Goal: Transaction & Acquisition: Purchase product/service

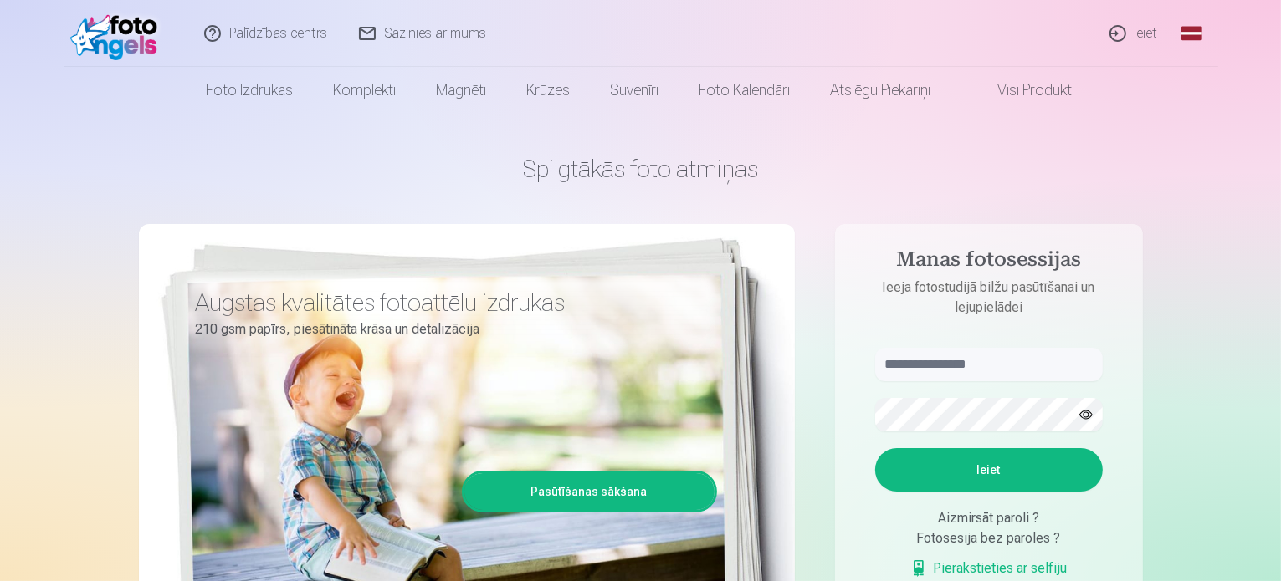
click at [1144, 31] on link "Ieiet" at bounding box center [1134, 33] width 80 height 67
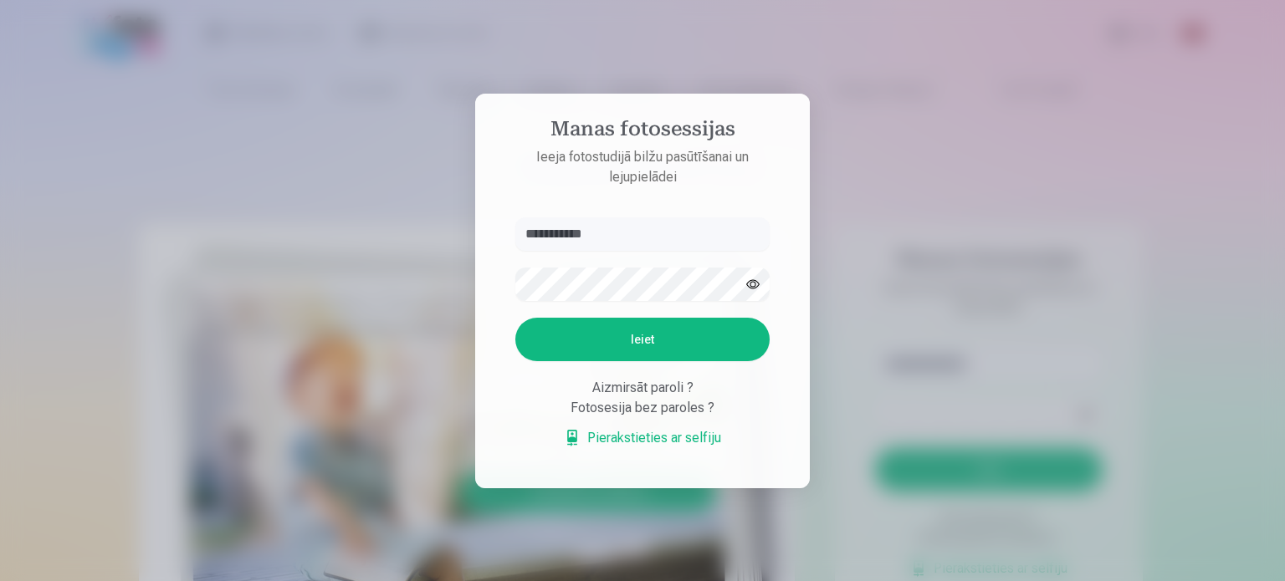
type input "**********"
click at [760, 282] on button "button" at bounding box center [753, 285] width 32 height 32
click at [679, 333] on button "Ieiet" at bounding box center [642, 339] width 254 height 43
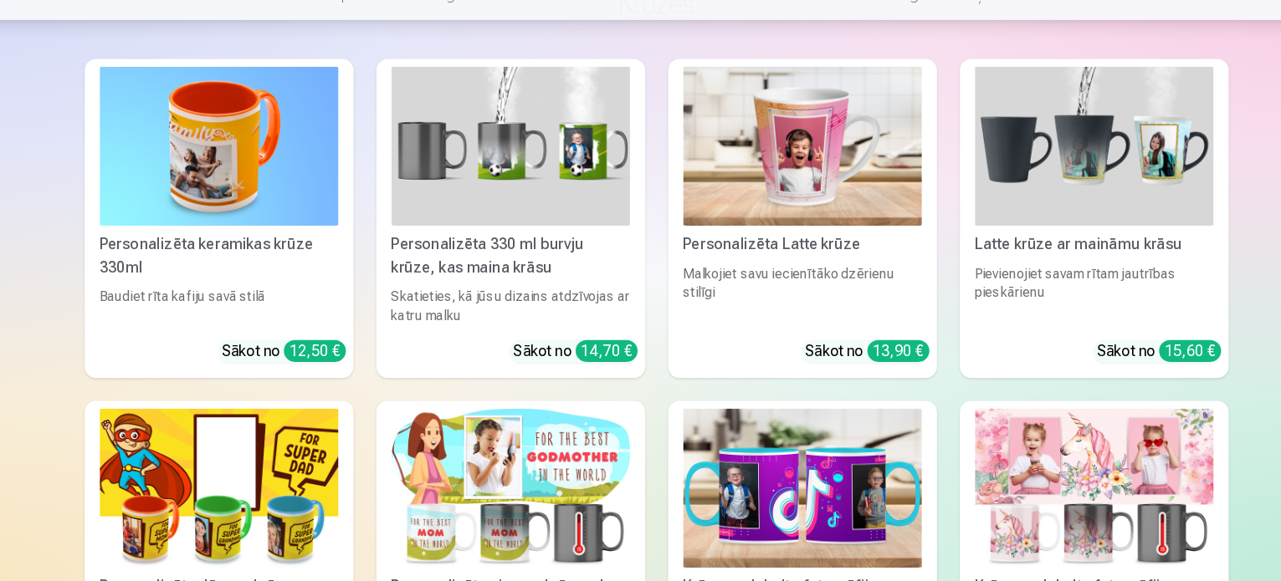
scroll to position [5387, 0]
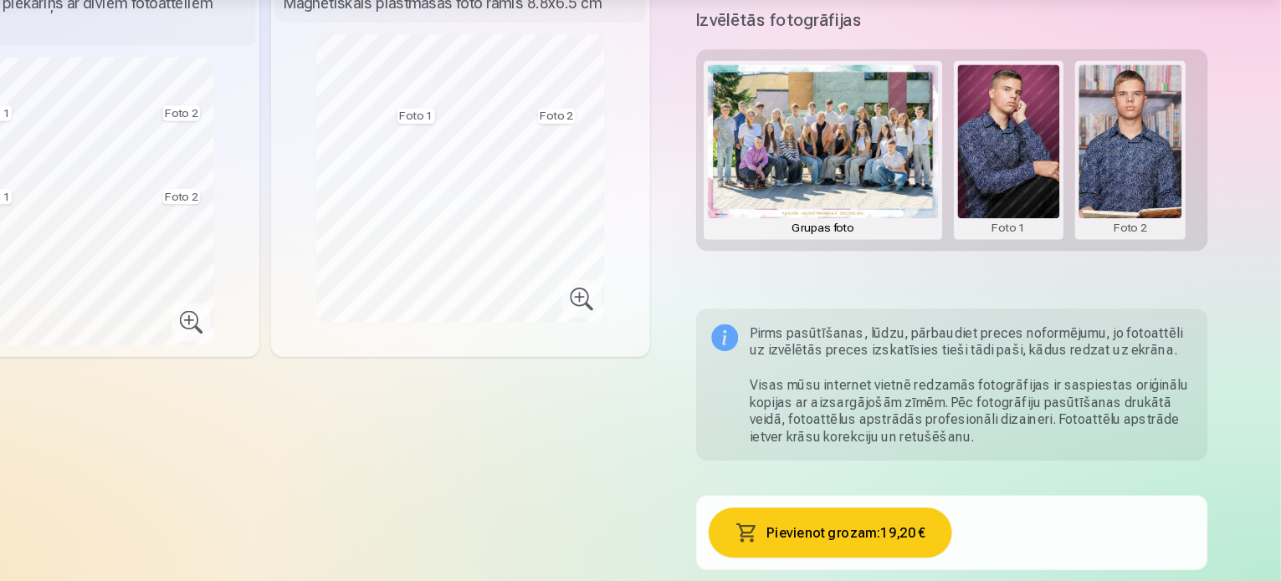
scroll to position [414, 0]
click at [1072, 177] on button at bounding box center [1045, 205] width 90 height 149
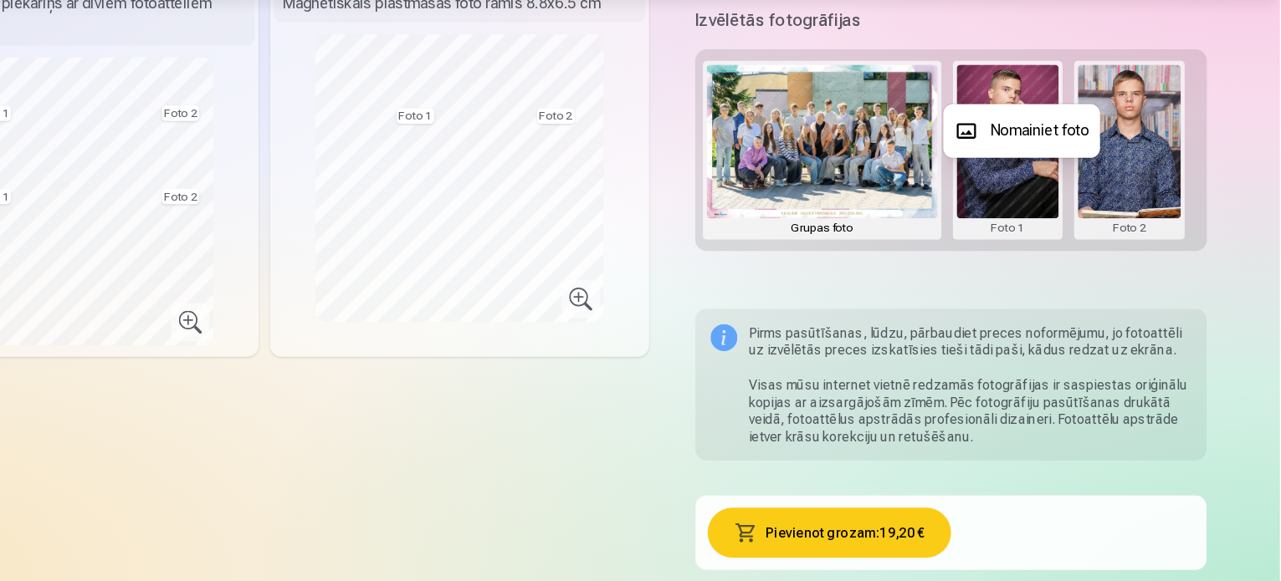
click at [1013, 188] on button "Nomainiet foto" at bounding box center [1056, 189] width 136 height 47
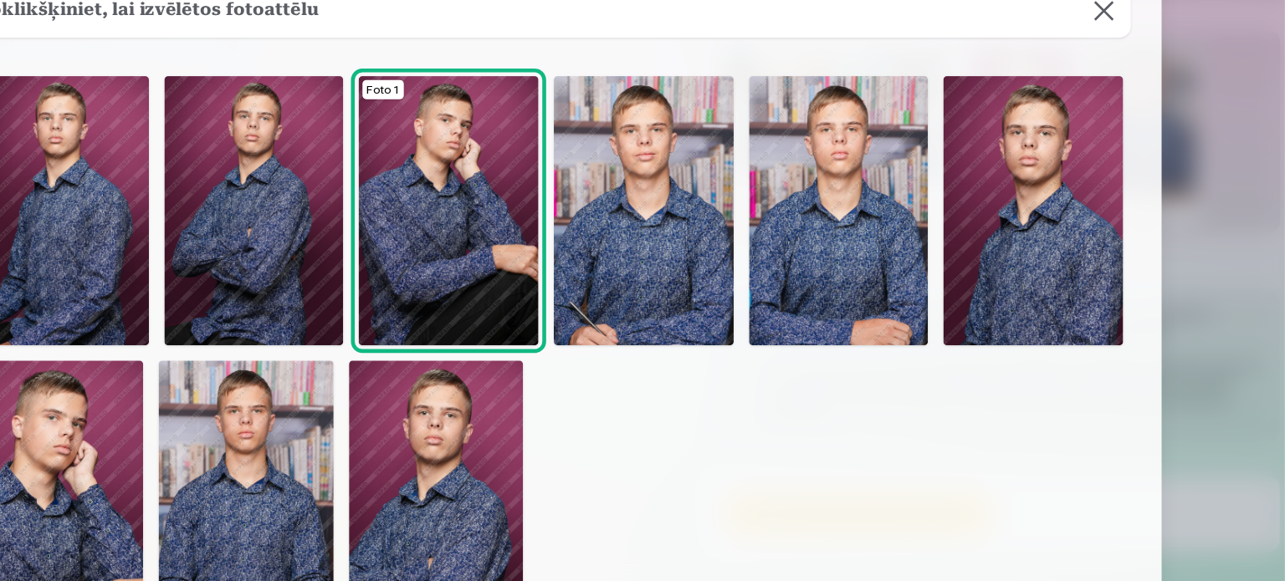
click at [564, 468] on img at bounding box center [546, 502] width 151 height 228
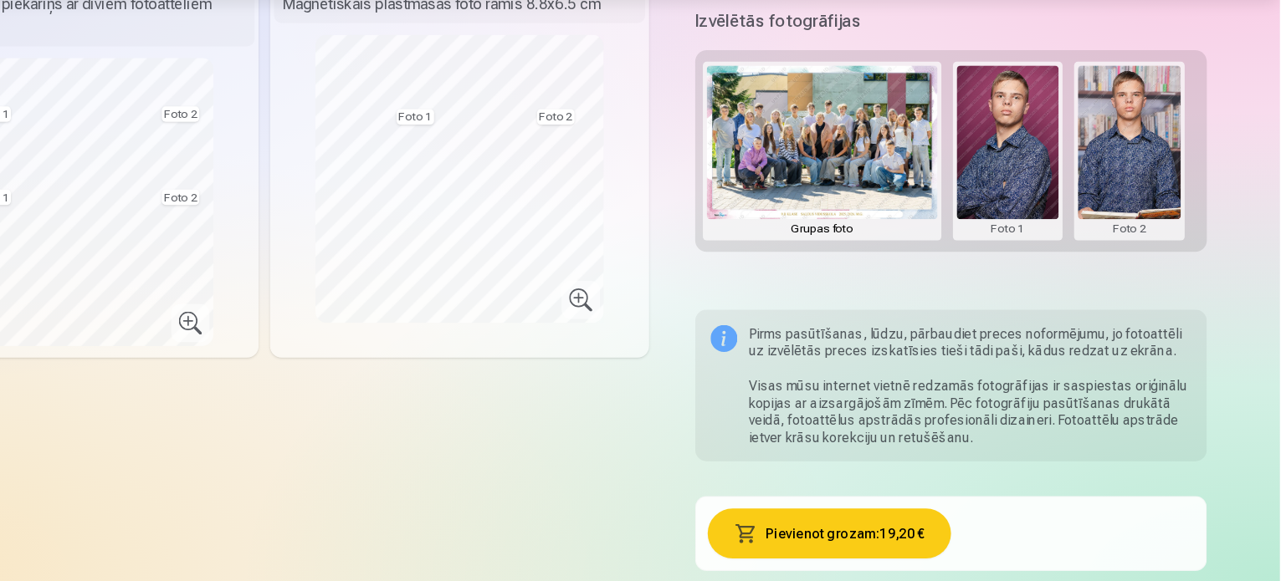
click at [1174, 169] on button at bounding box center [1150, 205] width 90 height 149
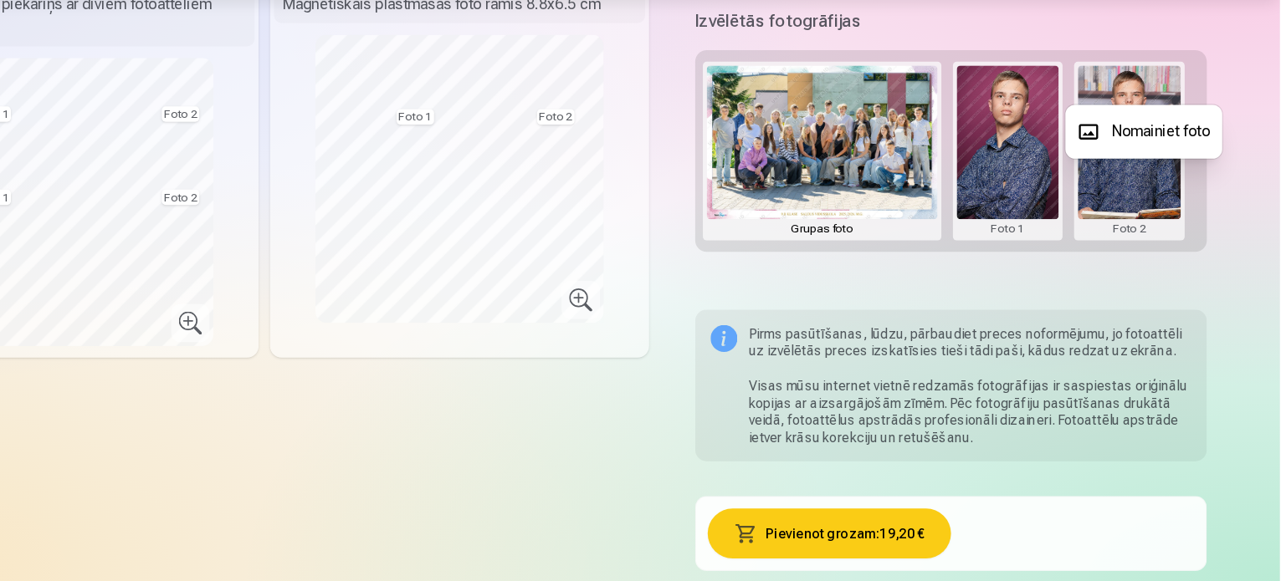
click at [1158, 183] on button "Nomainiet foto" at bounding box center [1162, 189] width 136 height 47
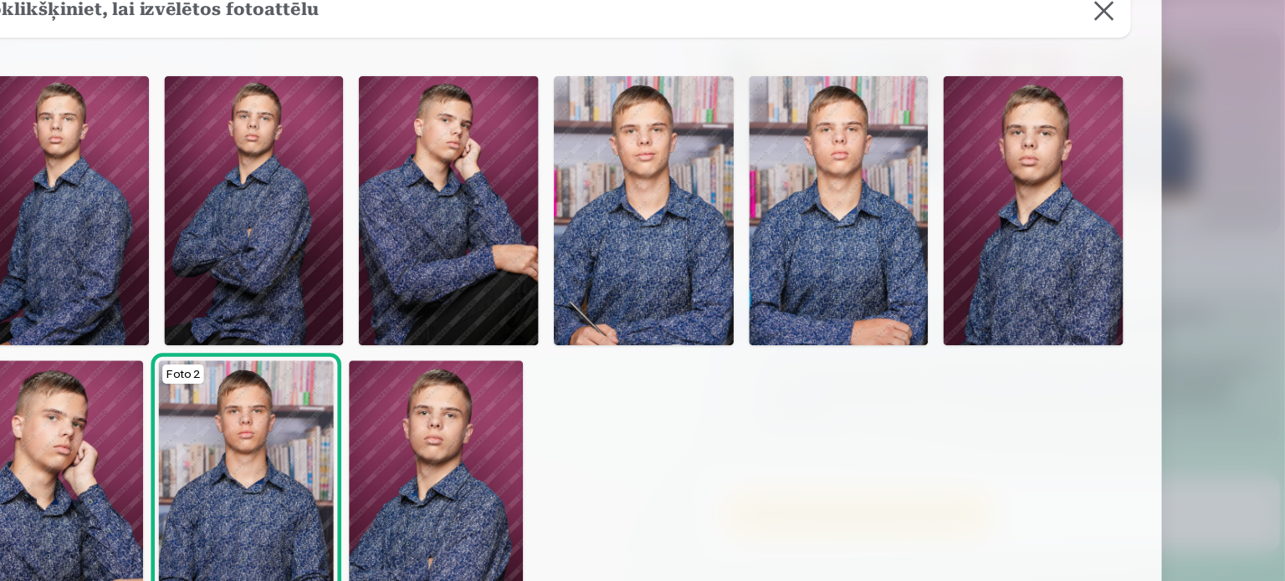
click at [250, 495] on img at bounding box center [216, 502] width 151 height 228
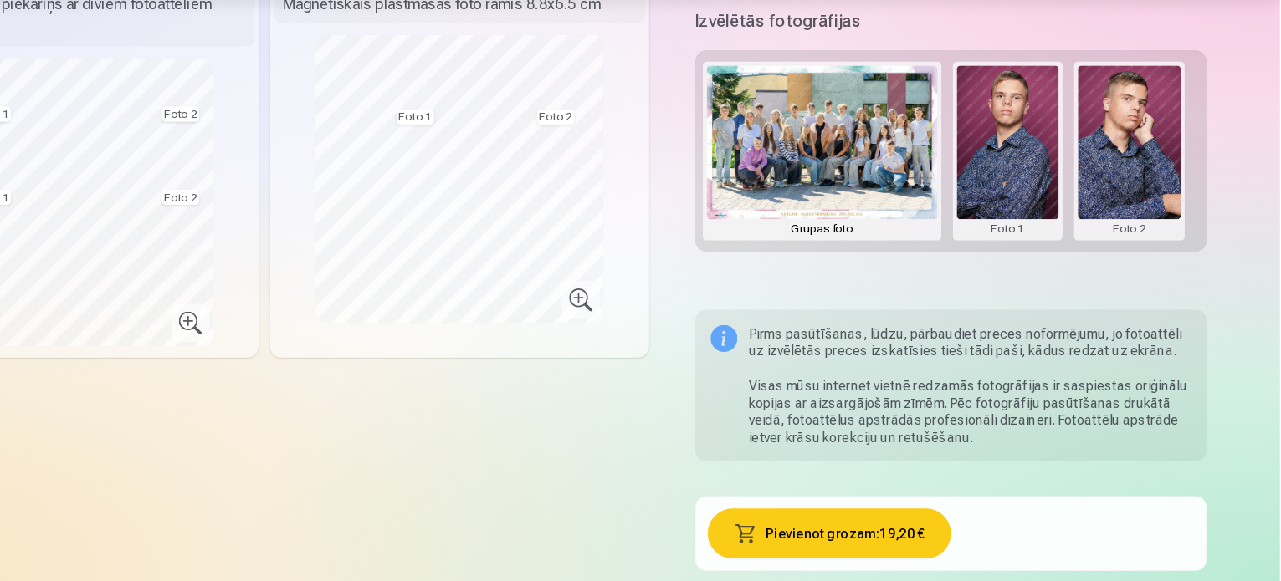
click at [1063, 175] on button at bounding box center [1045, 205] width 90 height 149
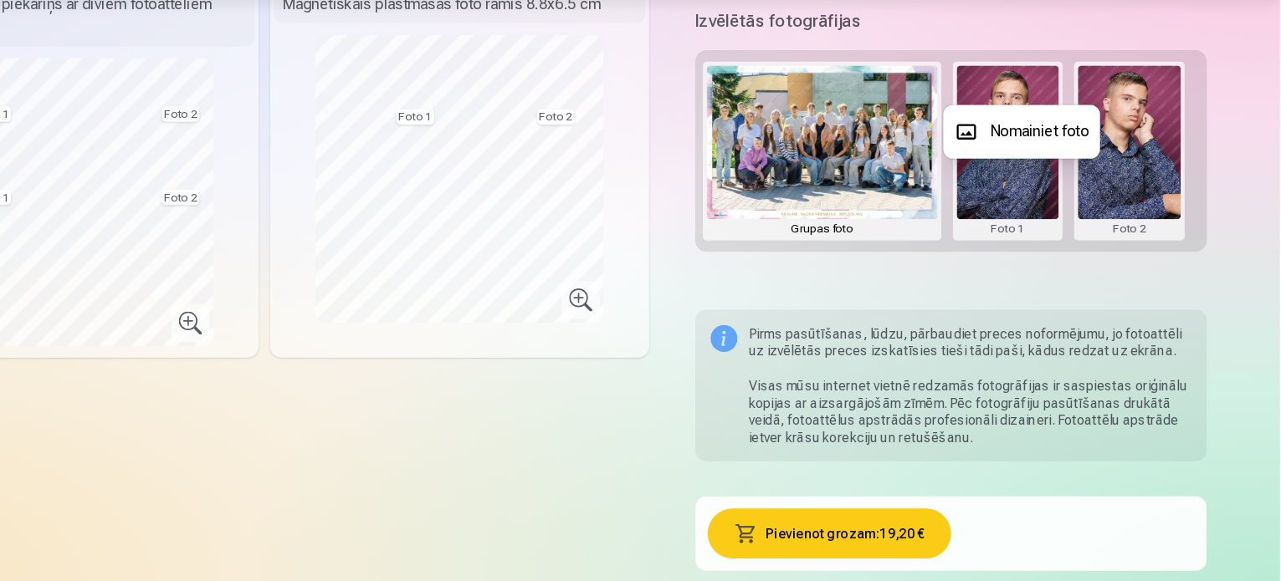
click at [1062, 188] on button "Nomainiet foto" at bounding box center [1056, 189] width 136 height 47
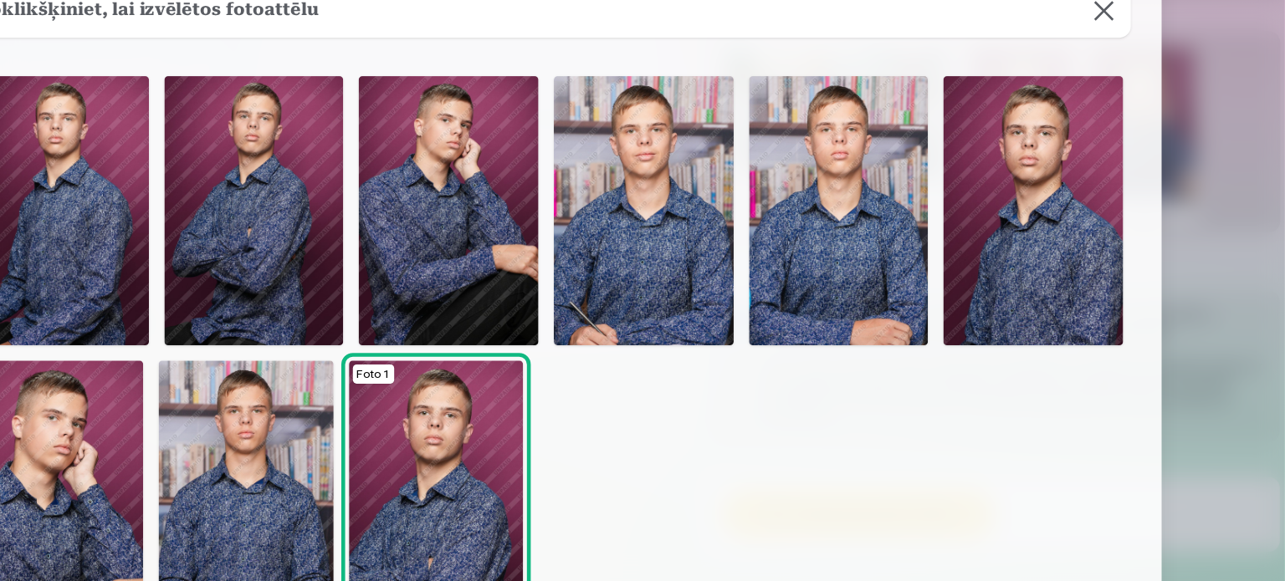
click at [386, 485] on img at bounding box center [380, 502] width 151 height 228
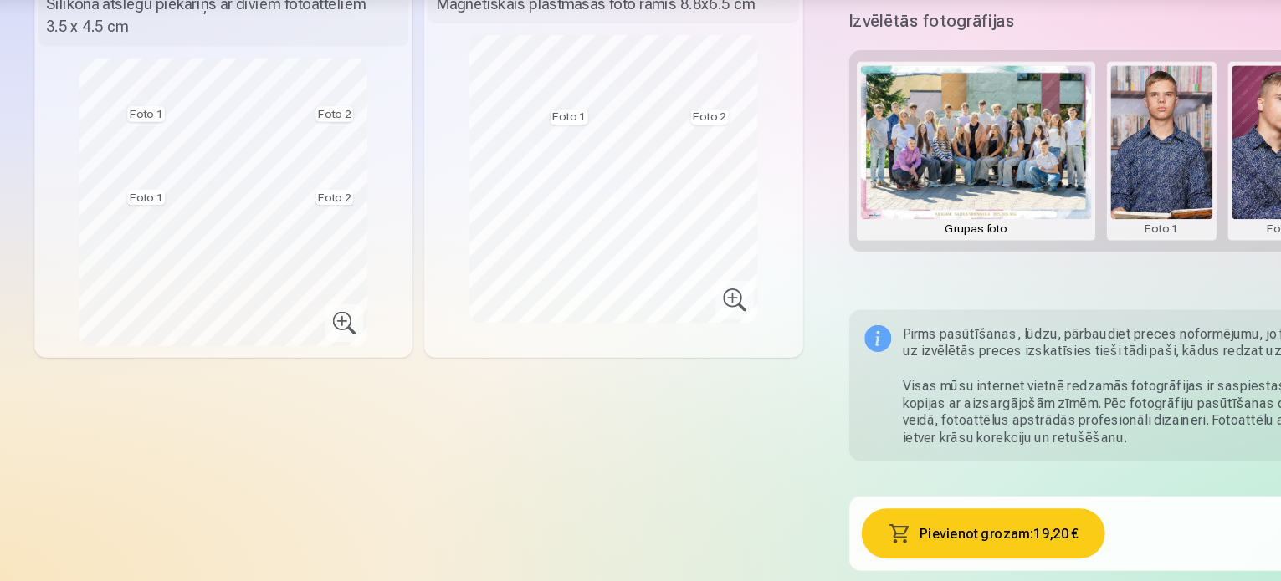
click at [898, 517] on button "Pievienot grozam : 19,20 €" at bounding box center [889, 538] width 212 height 43
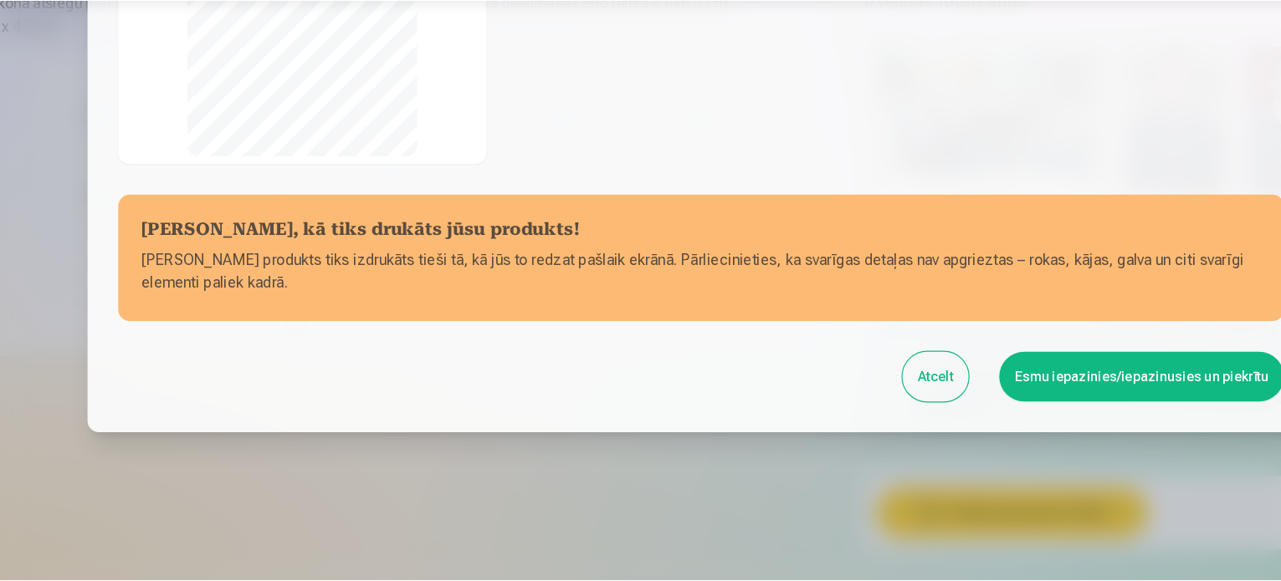
scroll to position [378, 0]
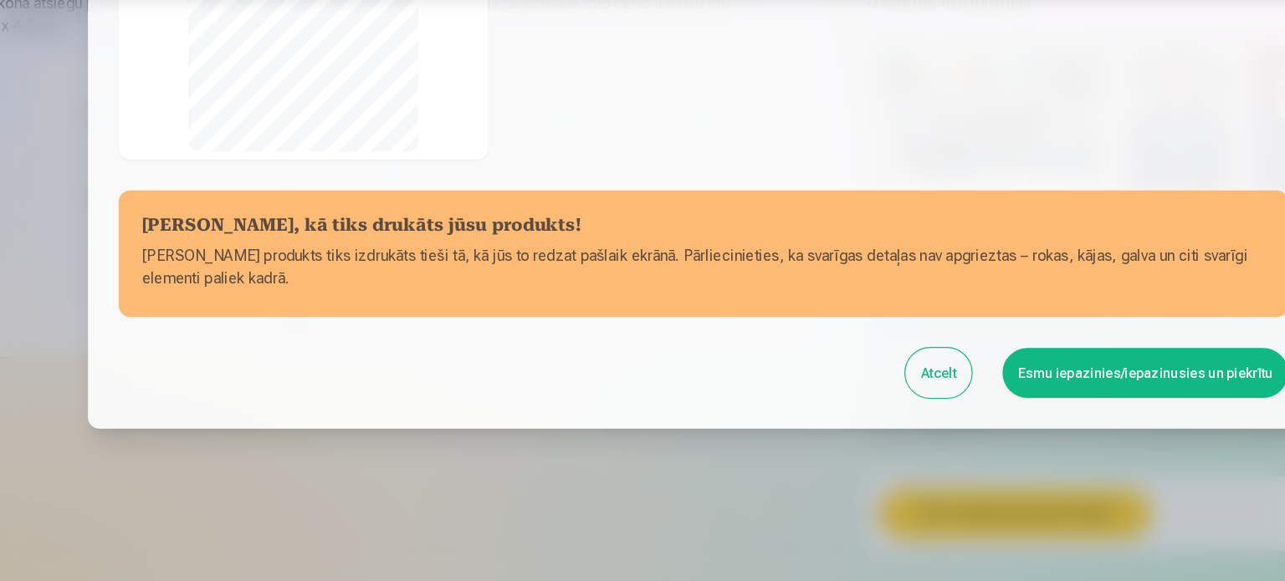
click at [1030, 399] on button "Esmu iepazinies/iepazinusies un piekrītu" at bounding box center [1027, 399] width 248 height 43
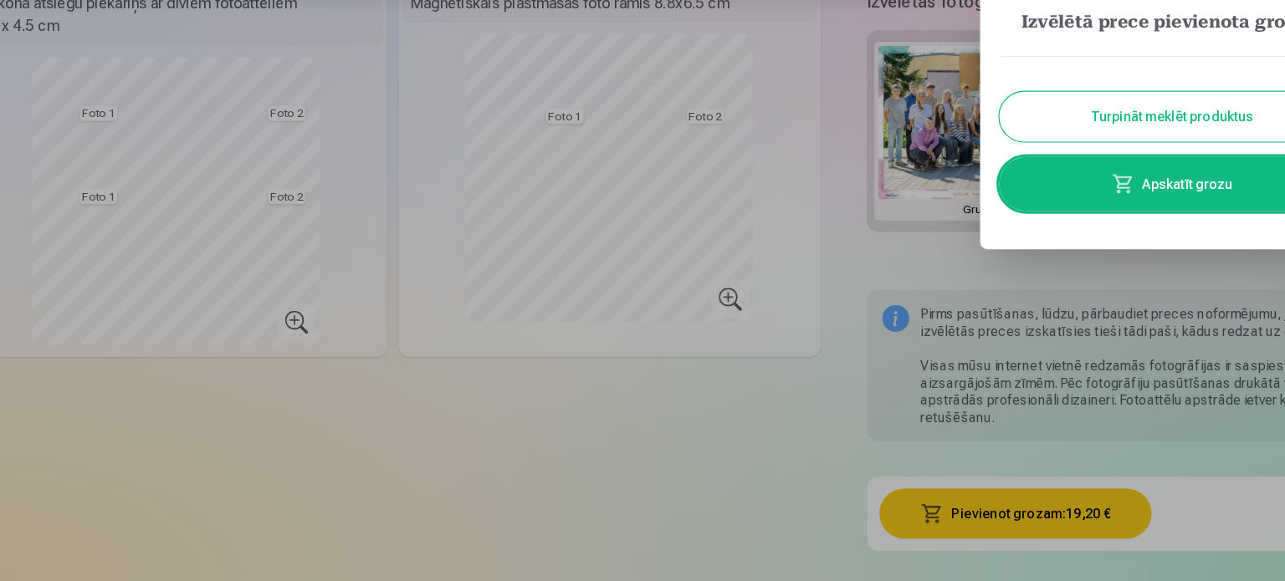
click at [993, 184] on button "Turpināt meklēt produktus" at bounding box center [1050, 176] width 301 height 43
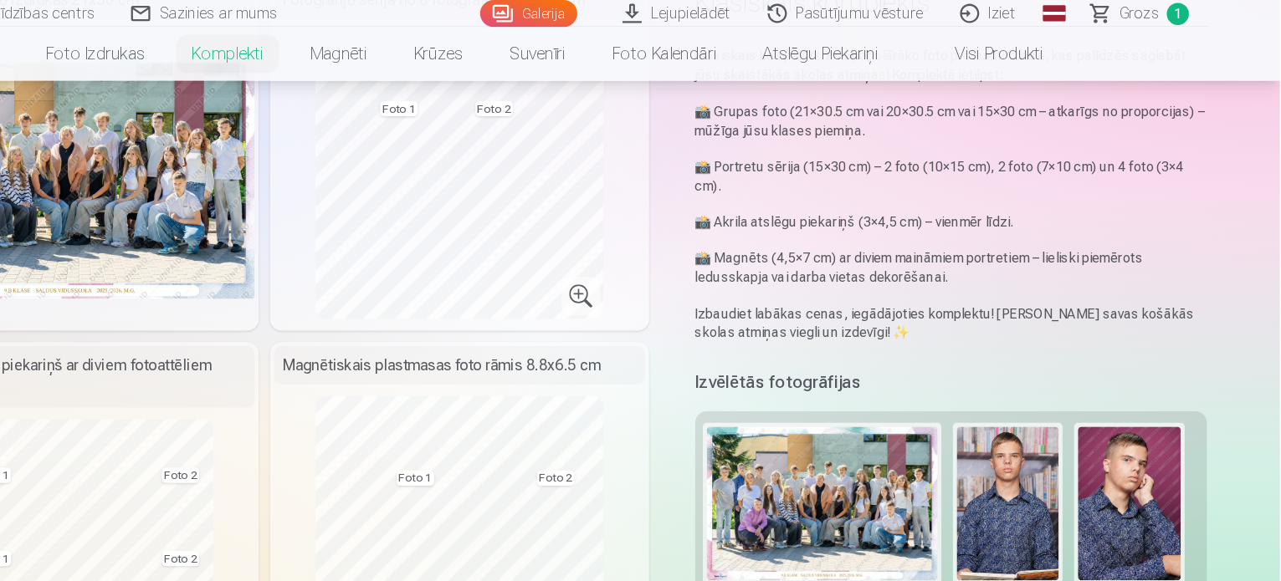
scroll to position [0, 0]
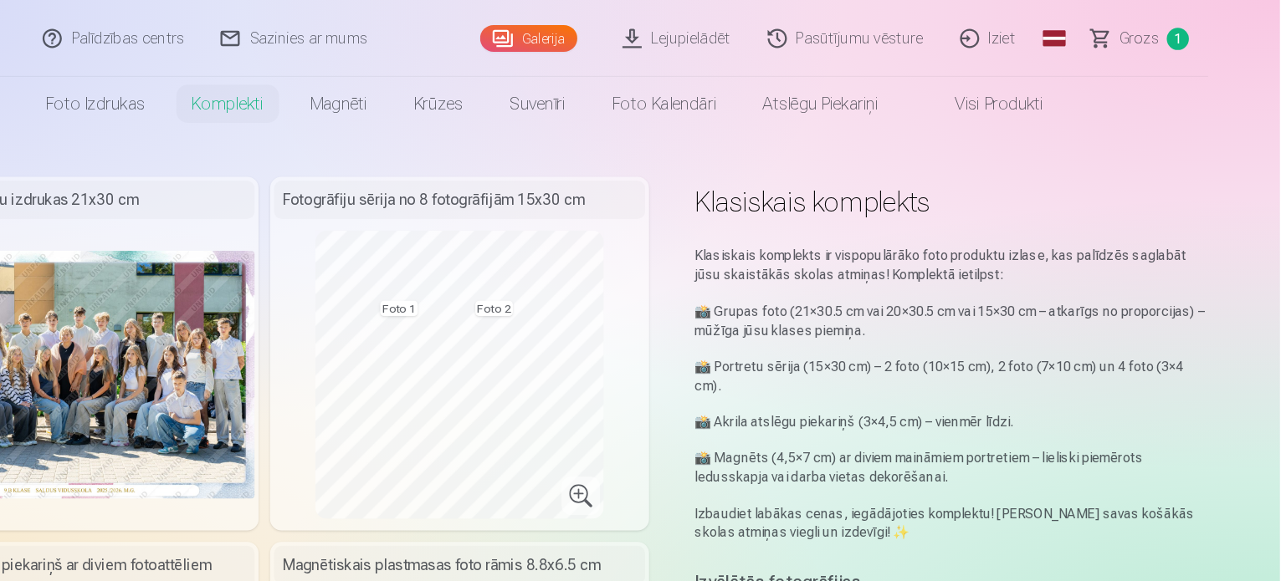
click at [1145, 33] on span "Grozs" at bounding box center [1158, 33] width 34 height 20
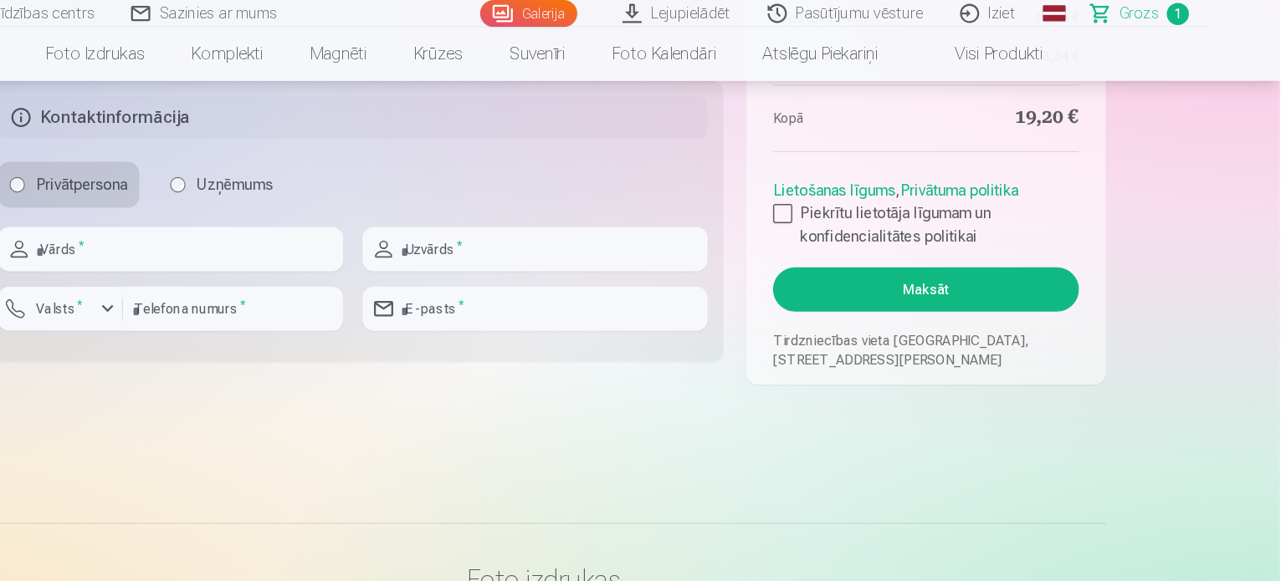
scroll to position [807, 0]
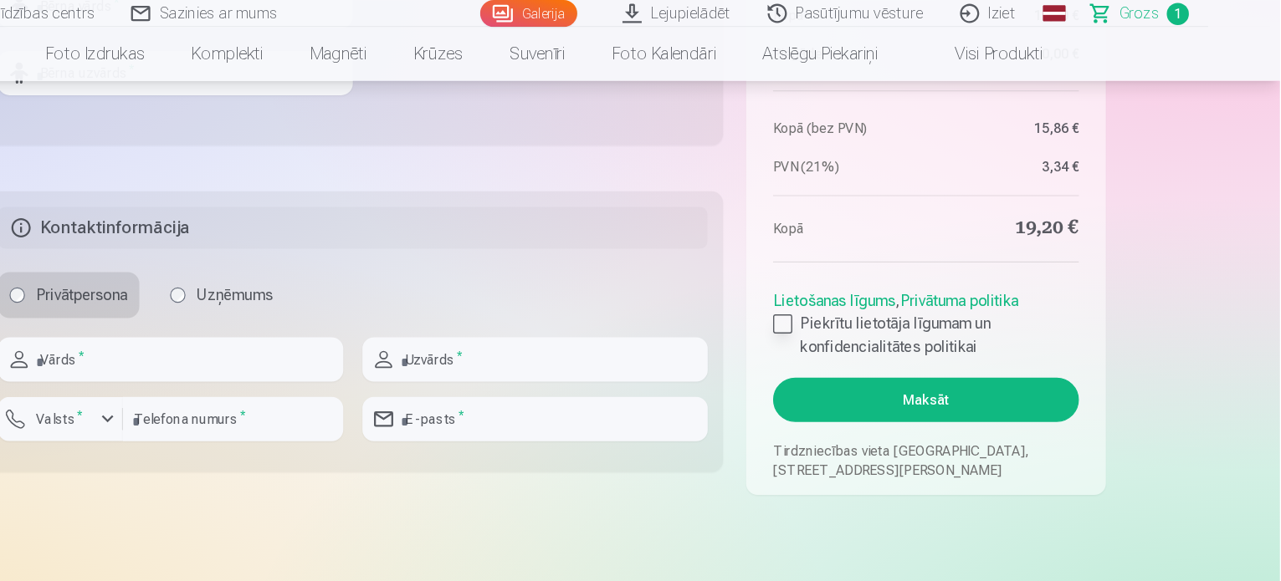
click at [852, 283] on div at bounding box center [848, 282] width 17 height 17
click at [360, 308] on input "text" at bounding box center [316, 313] width 300 height 38
type input "****"
